Goal: Information Seeking & Learning: Find contact information

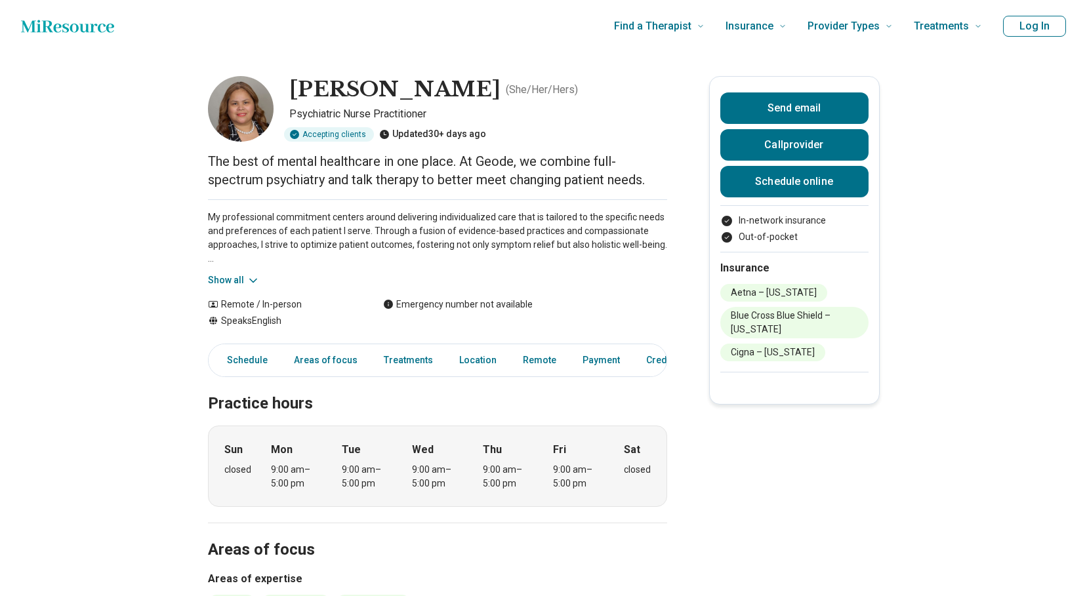
click at [245, 107] on img at bounding box center [241, 109] width 66 height 66
click at [299, 133] on icon at bounding box center [294, 134] width 9 height 9
click at [277, 123] on div "[PERSON_NAME] ( She/Her/Hers ) Psychiatric Nurse Practitioner Accepting clients…" at bounding box center [437, 109] width 459 height 66
click at [246, 120] on img at bounding box center [241, 109] width 66 height 66
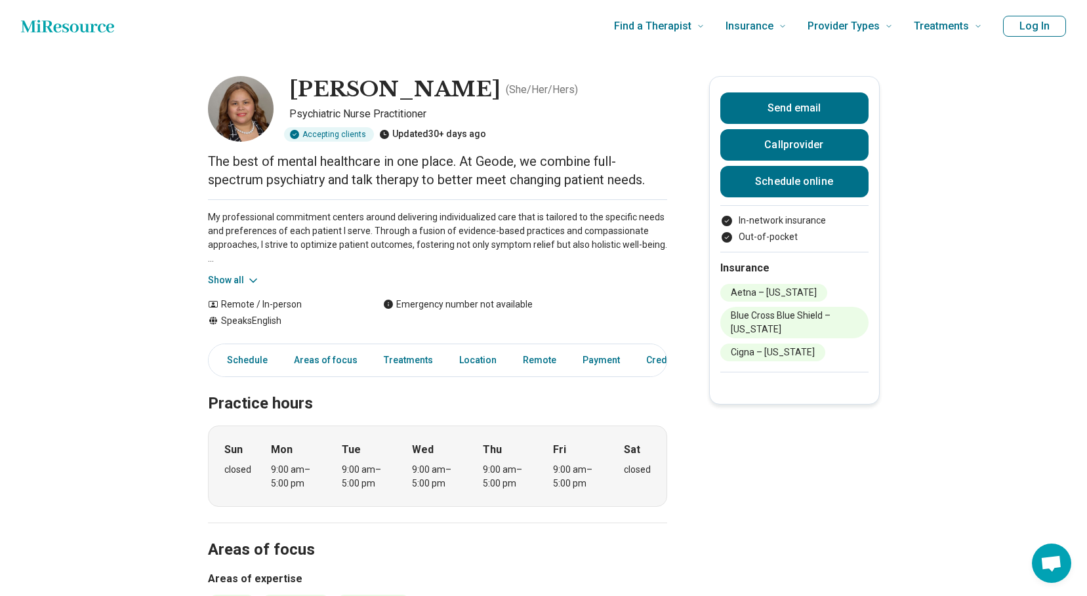
click at [246, 120] on img at bounding box center [241, 109] width 66 height 66
click at [243, 120] on img at bounding box center [241, 109] width 66 height 66
